Goal: Task Accomplishment & Management: Complete application form

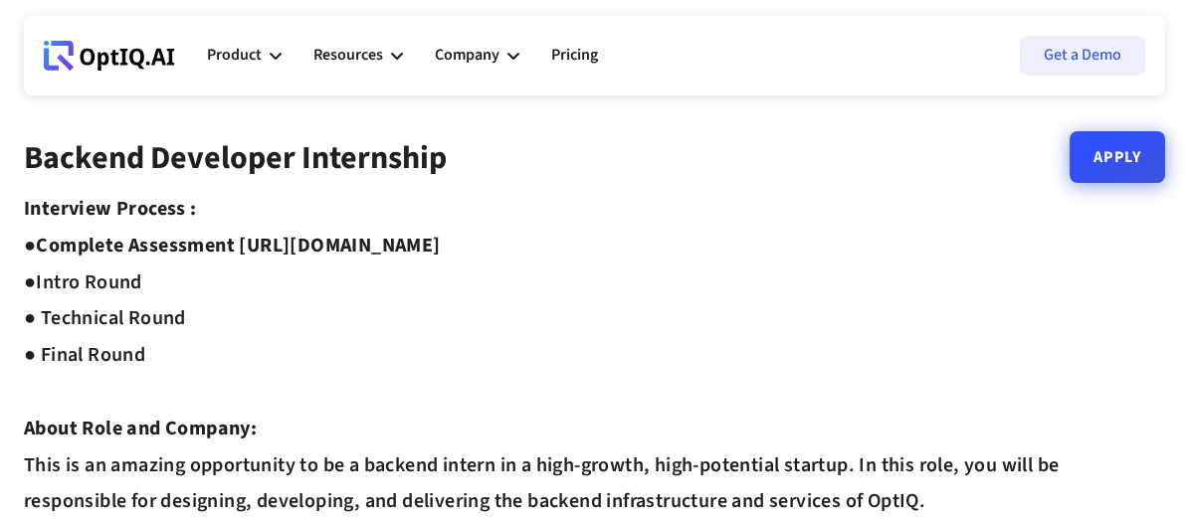
click at [1108, 159] on link "Apply" at bounding box center [1118, 157] width 96 height 52
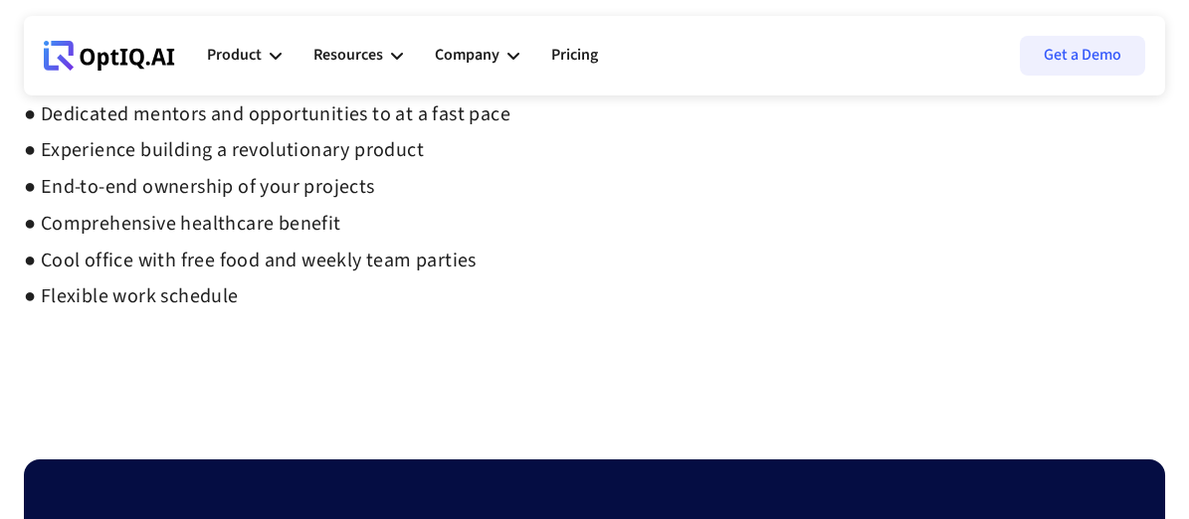
scroll to position [1267, 0]
drag, startPoint x: 465, startPoint y: 152, endPoint x: 337, endPoint y: 172, distance: 128.9
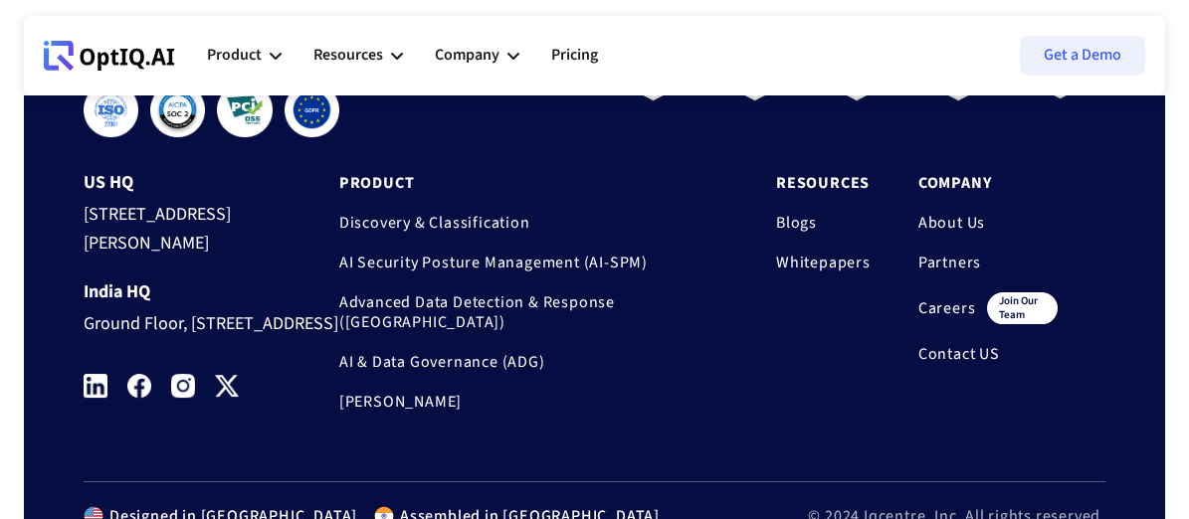
scroll to position [1790, 0]
click at [933, 264] on link "Partners" at bounding box center [987, 263] width 139 height 20
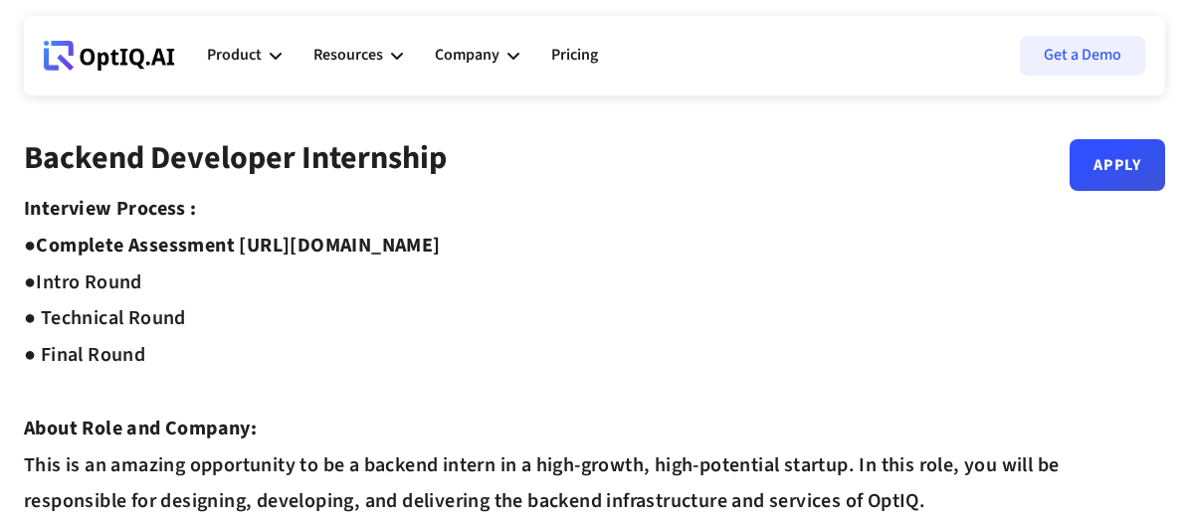
scroll to position [13, 0]
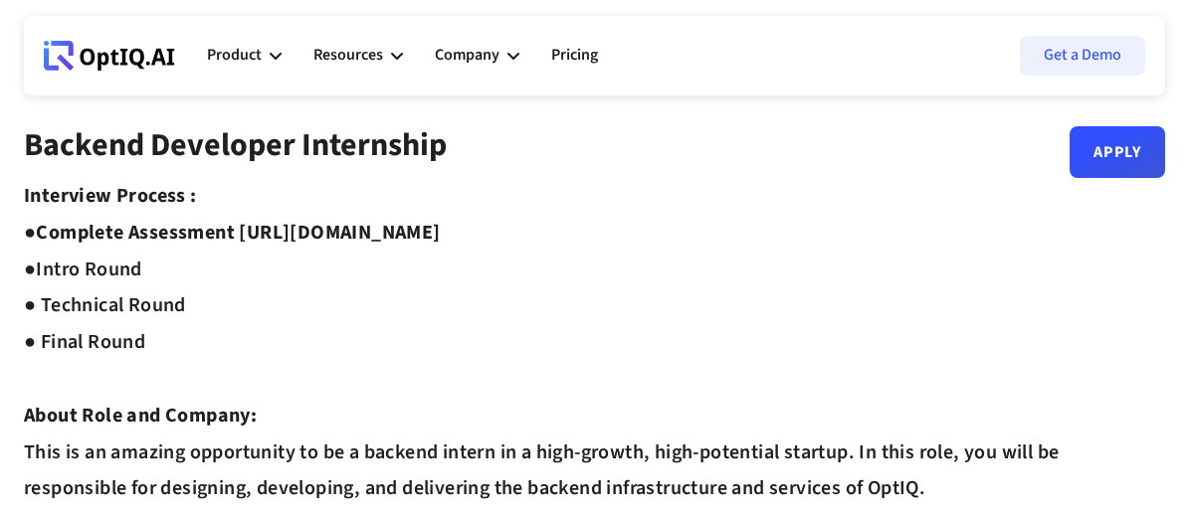
drag, startPoint x: 245, startPoint y: 231, endPoint x: 602, endPoint y: 239, distance: 357.3
copy strong "[URL][DOMAIN_NAME]"
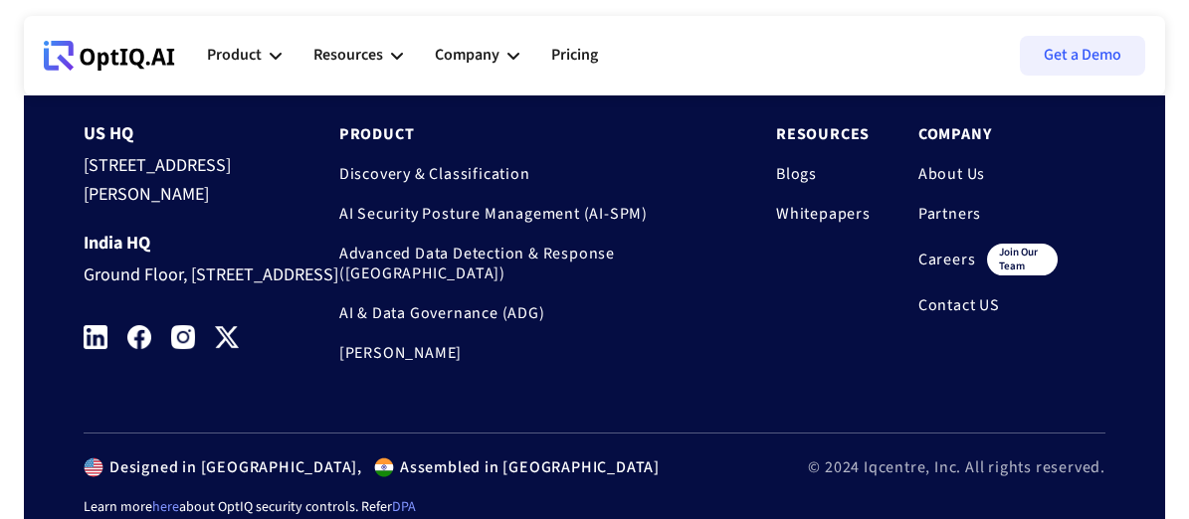
scroll to position [1933, 0]
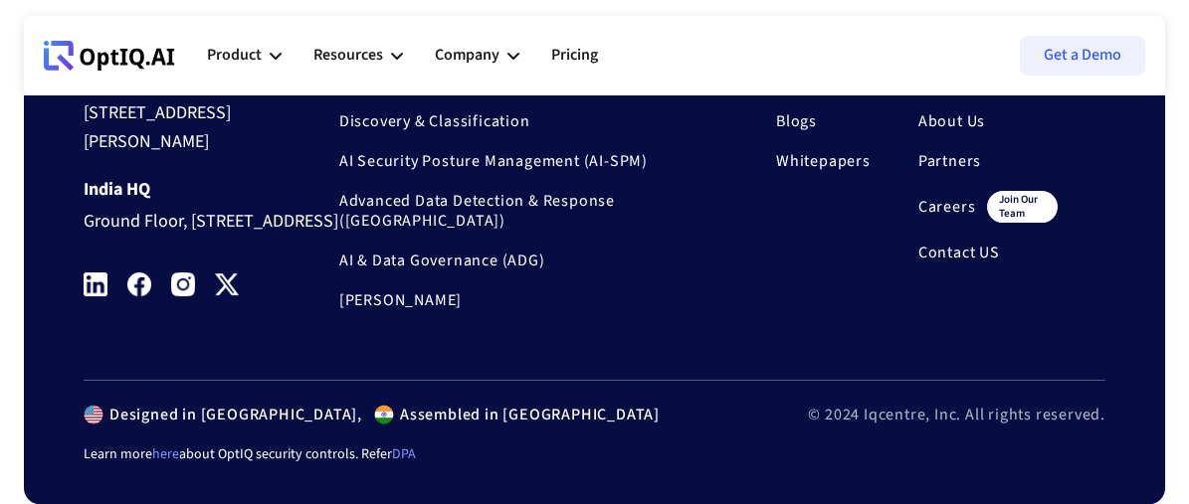
scroll to position [2770, 0]
